Goal: Task Accomplishment & Management: Complete application form

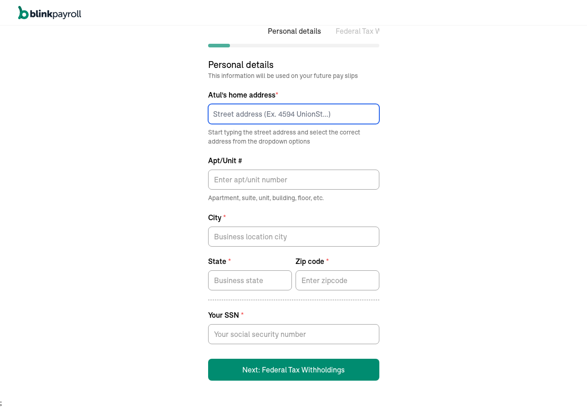
click at [248, 112] on input at bounding box center [293, 114] width 171 height 20
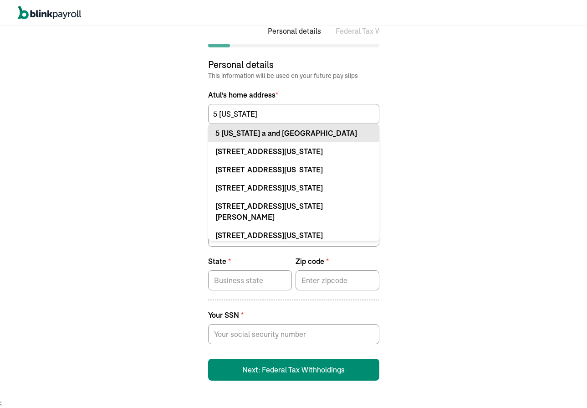
click at [281, 131] on div "5 [US_STATE] a and [GEOGRAPHIC_DATA]" at bounding box center [293, 133] width 157 height 11
type input "5 [US_STATE] a and M Univ"
type input "[GEOGRAPHIC_DATA]"
type input "77843"
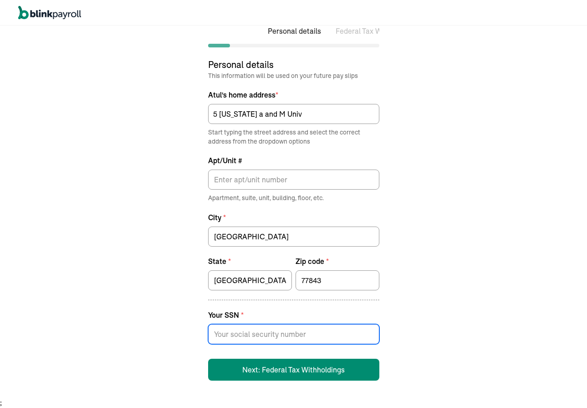
click at [261, 330] on input at bounding box center [293, 334] width 171 height 20
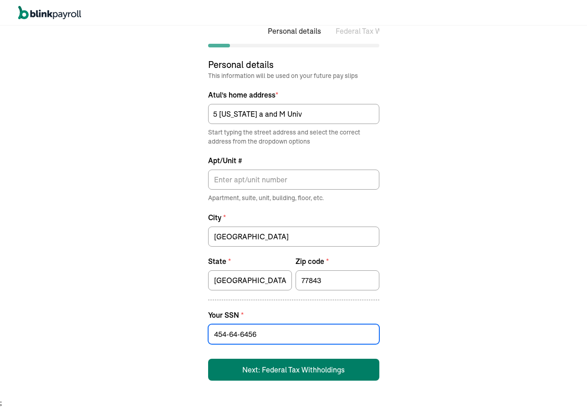
type input "454-64-6456"
click at [270, 366] on button "Next: Federal Tax Withholdings" at bounding box center [293, 369] width 171 height 22
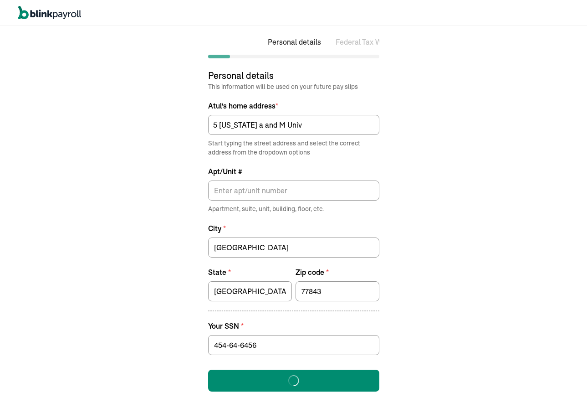
select select "S"
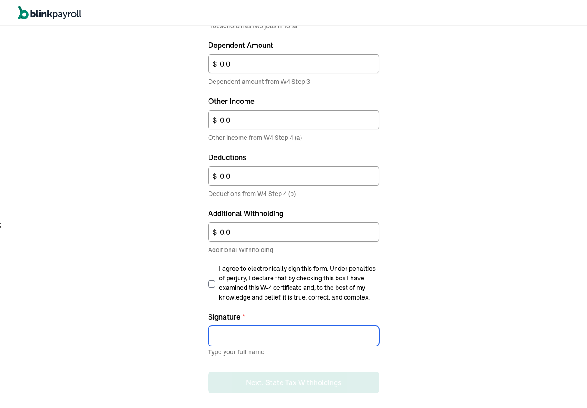
click at [249, 332] on input "Signature *" at bounding box center [293, 336] width 171 height 20
type input "Atul"
